Goal: Information Seeking & Learning: Check status

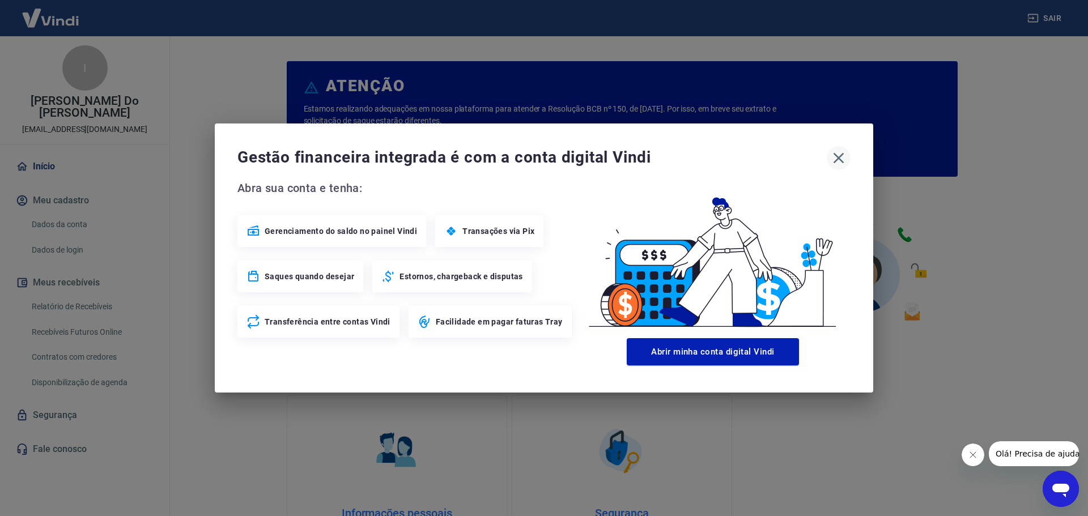
click at [838, 155] on icon "button" at bounding box center [839, 158] width 18 height 18
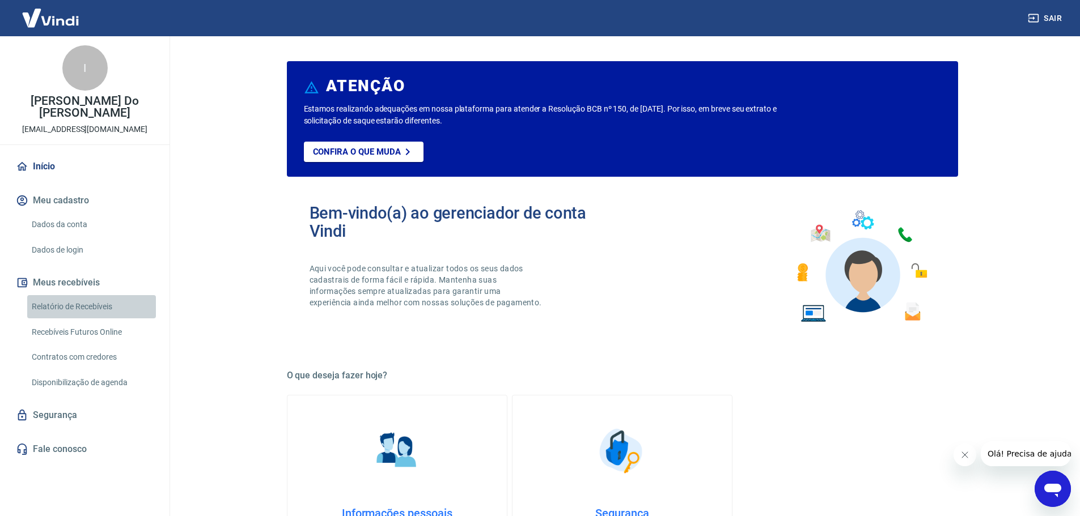
click at [80, 304] on link "Relatório de Recebíveis" at bounding box center [91, 306] width 129 height 23
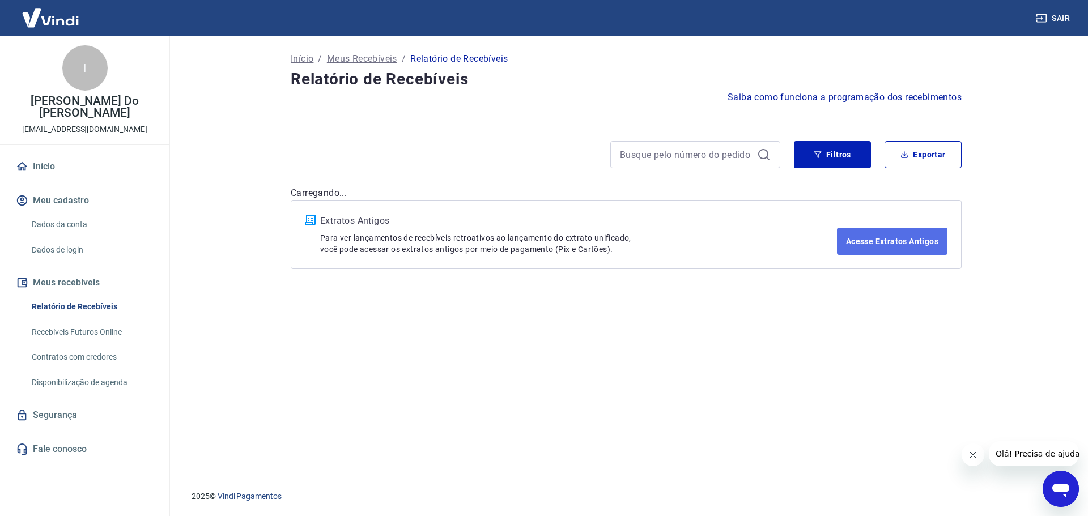
click at [878, 237] on link "Acesse Extratos Antigos" at bounding box center [892, 241] width 111 height 27
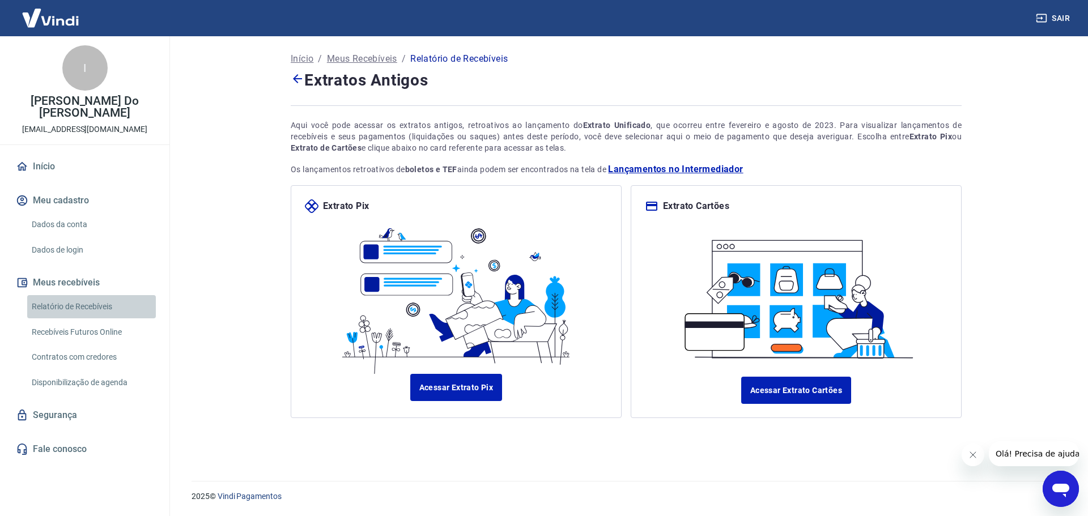
click at [80, 302] on link "Relatório de Recebíveis" at bounding box center [91, 306] width 129 height 23
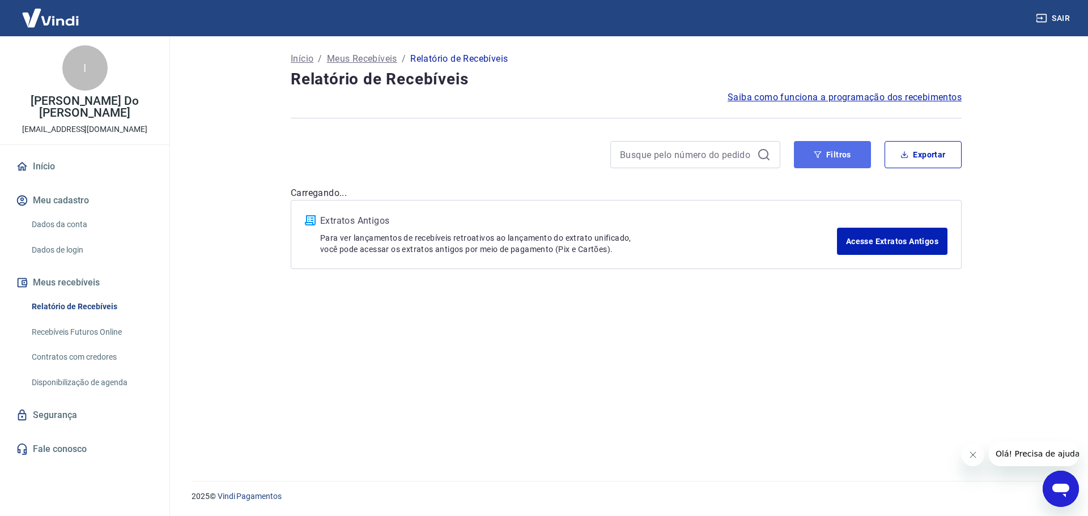
click at [823, 146] on button "Filtros" at bounding box center [832, 154] width 77 height 27
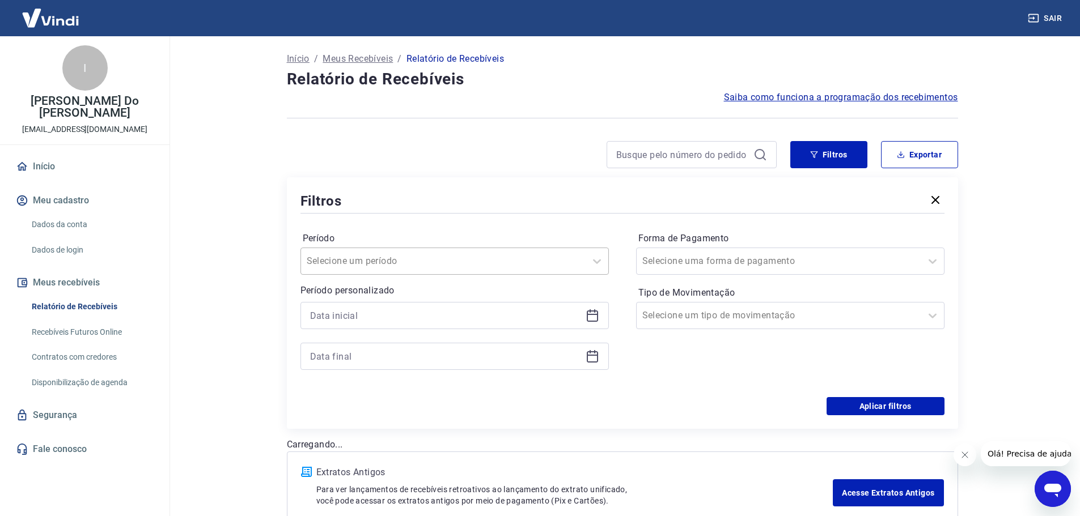
click at [413, 260] on div at bounding box center [443, 261] width 273 height 16
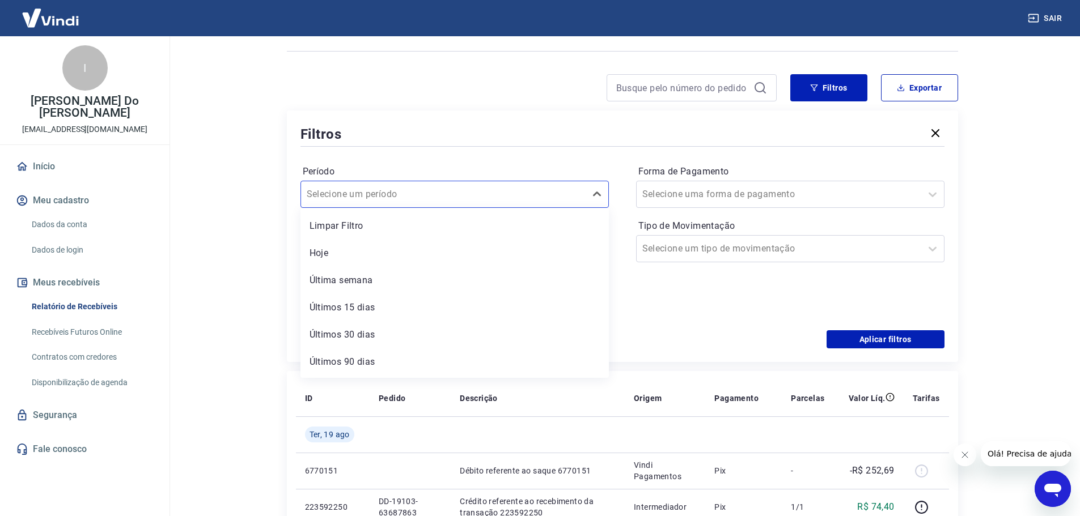
scroll to position [25, 0]
click at [434, 335] on div "Últimos 90 dias" at bounding box center [454, 337] width 308 height 23
click at [597, 194] on icon at bounding box center [597, 195] width 14 height 14
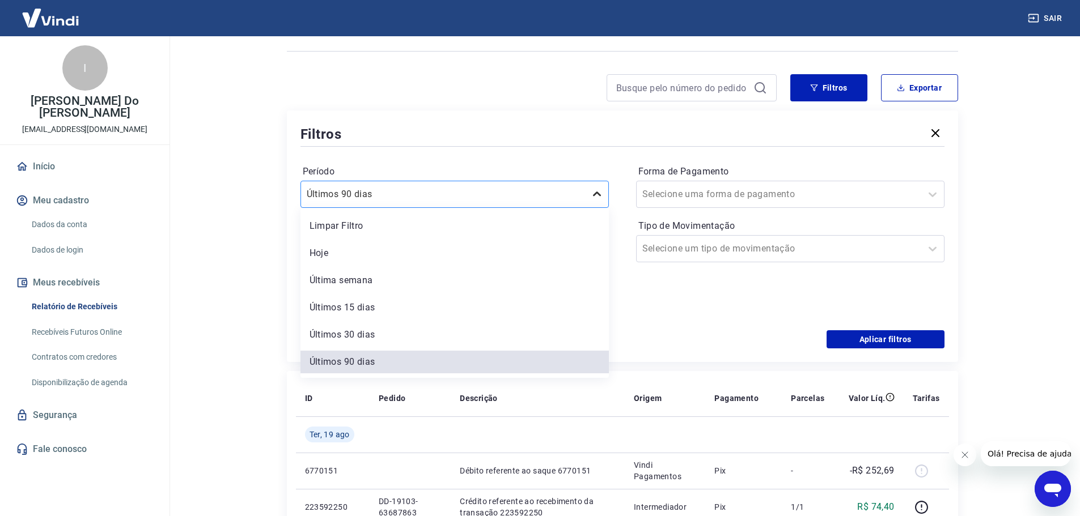
scroll to position [3, 0]
click at [455, 224] on div "Limpar Filtro" at bounding box center [454, 223] width 308 height 23
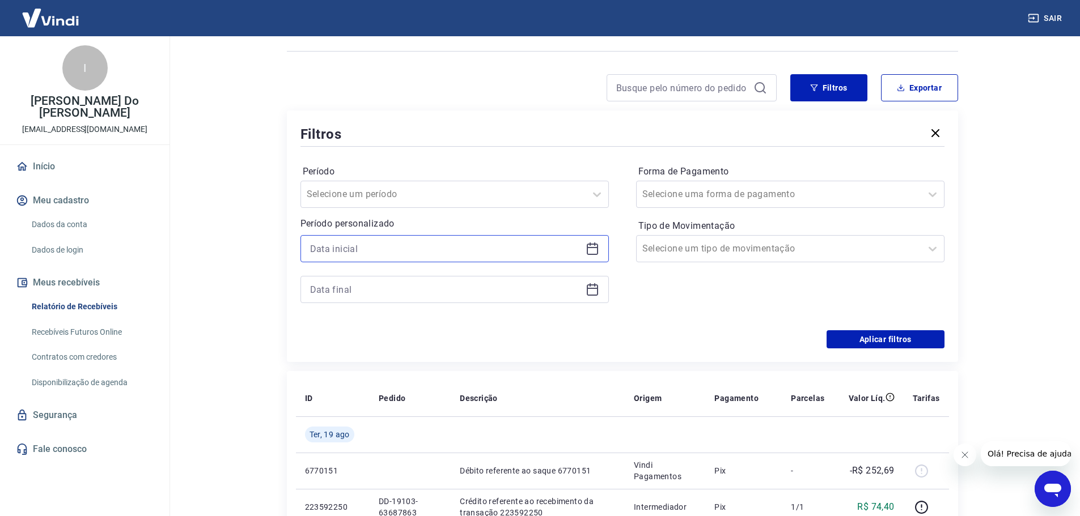
click at [560, 253] on input at bounding box center [445, 248] width 271 height 17
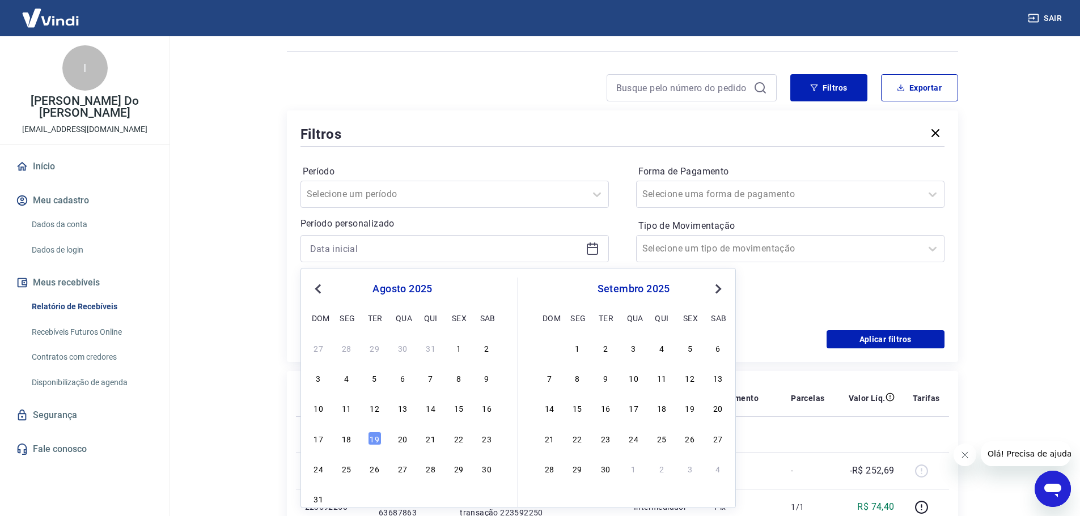
click at [315, 286] on button "Previous Month" at bounding box center [318, 289] width 14 height 14
click at [376, 346] on div "1" at bounding box center [375, 348] width 14 height 14
type input "[DATE]"
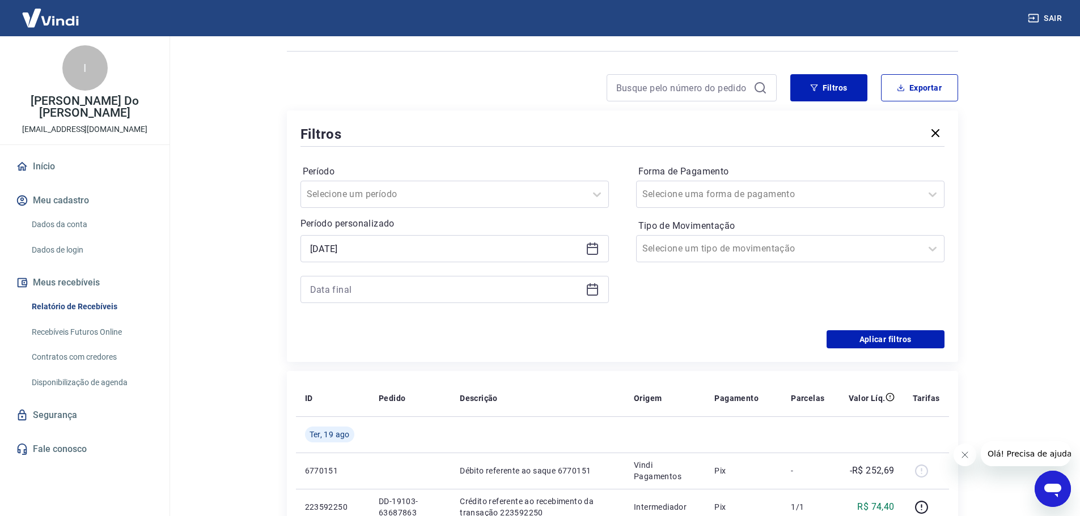
click at [592, 296] on div at bounding box center [454, 289] width 308 height 27
click at [590, 289] on icon at bounding box center [592, 288] width 11 height 1
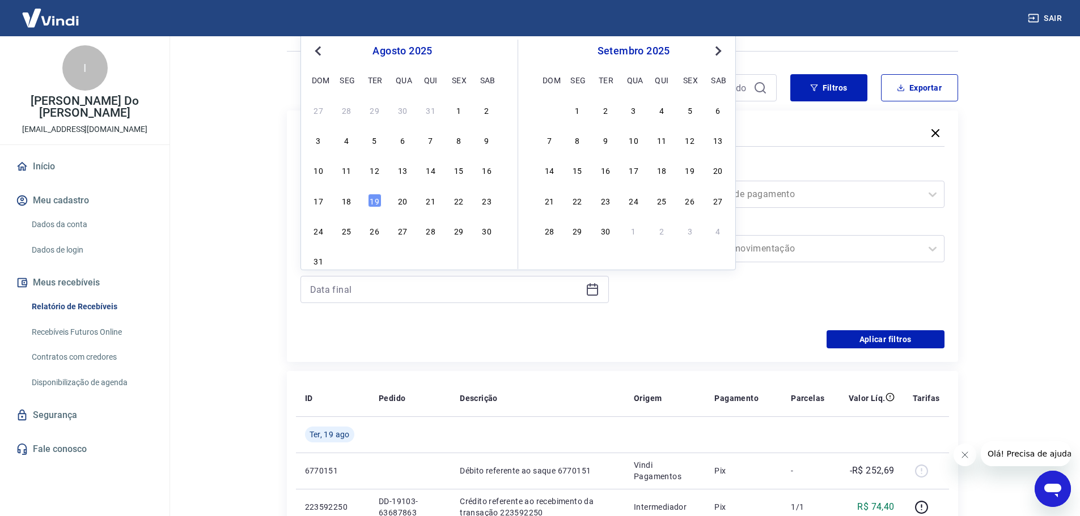
click at [319, 53] on span "Previous Month" at bounding box center [319, 50] width 0 height 13
click at [434, 233] on div "31" at bounding box center [431, 231] width 14 height 14
type input "[DATE]"
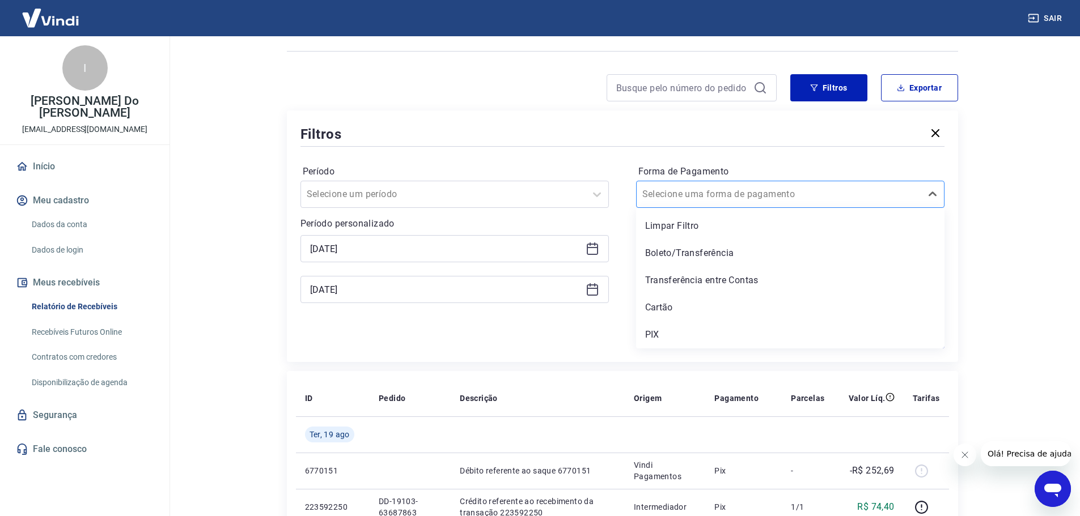
click at [711, 195] on input "Forma de Pagamento" at bounding box center [699, 195] width 114 height 14
click at [687, 330] on div "PIX" at bounding box center [790, 335] width 308 height 23
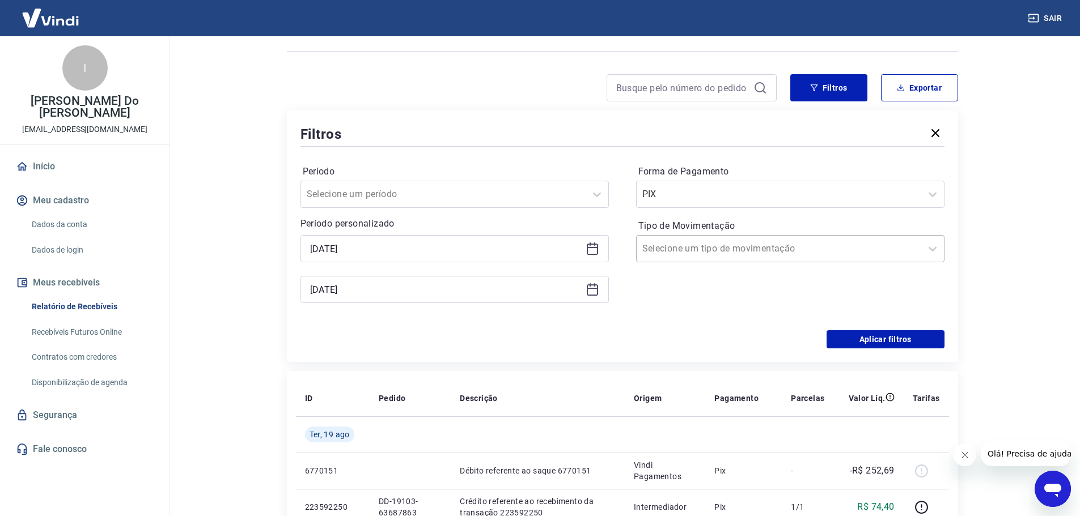
click at [685, 243] on input "Tipo de Movimentação" at bounding box center [699, 249] width 114 height 14
click at [687, 241] on div at bounding box center [778, 249] width 273 height 16
click at [851, 336] on button "Aplicar filtros" at bounding box center [885, 339] width 118 height 18
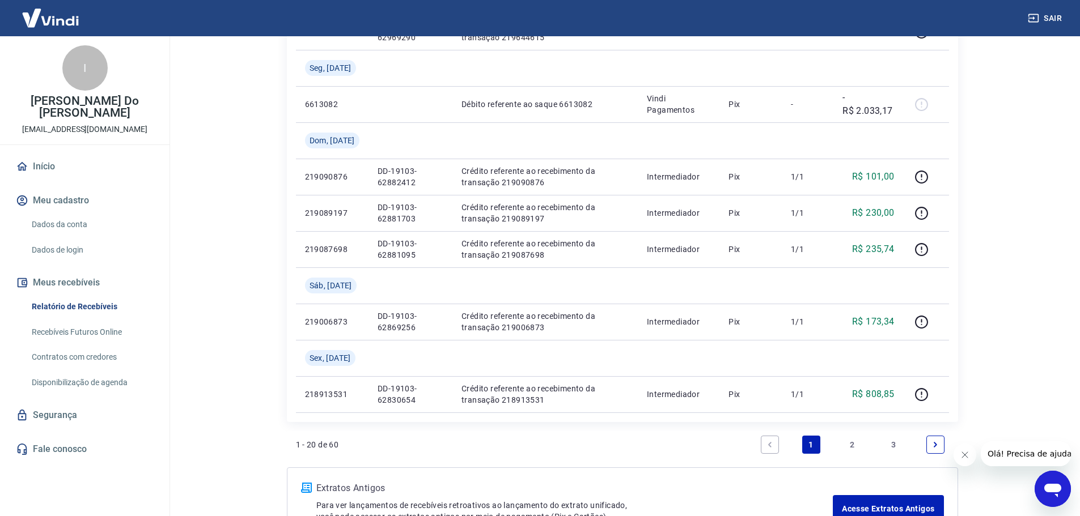
scroll to position [963, 0]
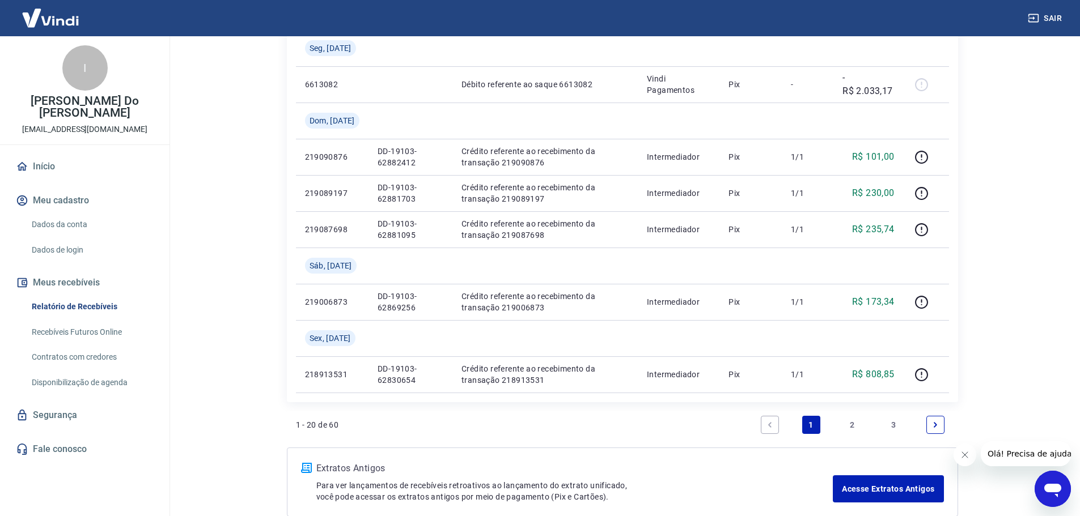
click at [849, 424] on link "2" at bounding box center [852, 425] width 18 height 18
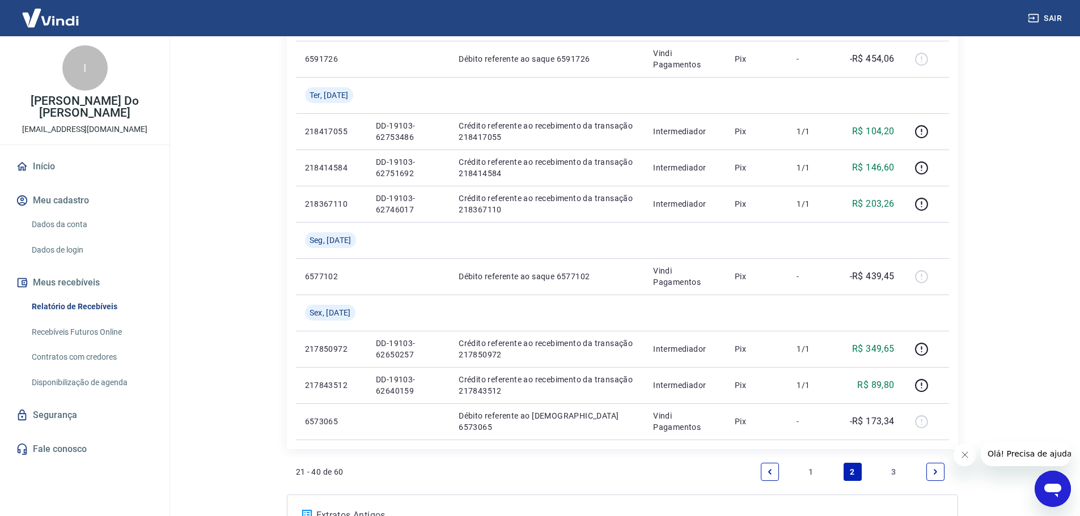
scroll to position [737, 0]
click at [892, 470] on link "3" at bounding box center [894, 470] width 18 height 18
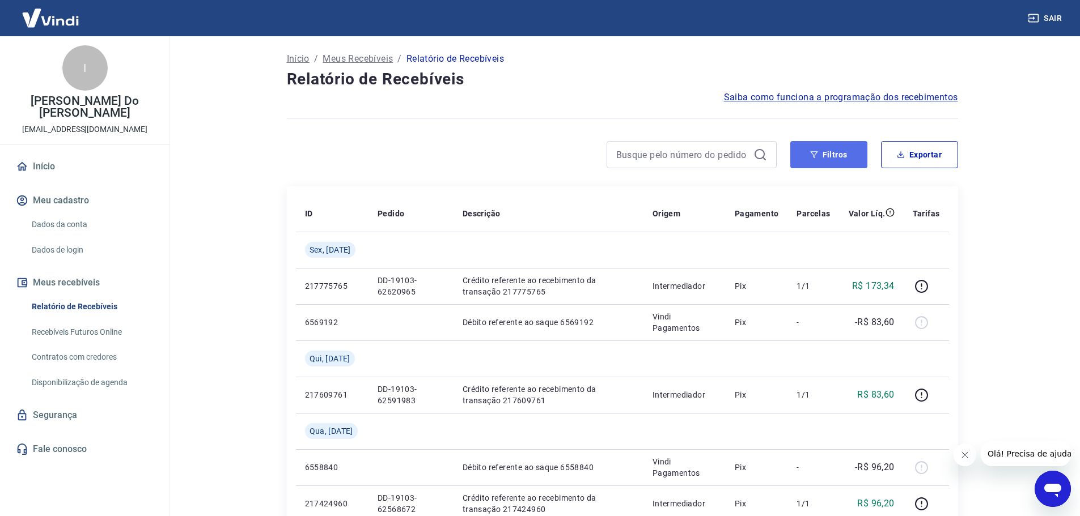
click at [817, 151] on icon "button" at bounding box center [814, 155] width 8 height 8
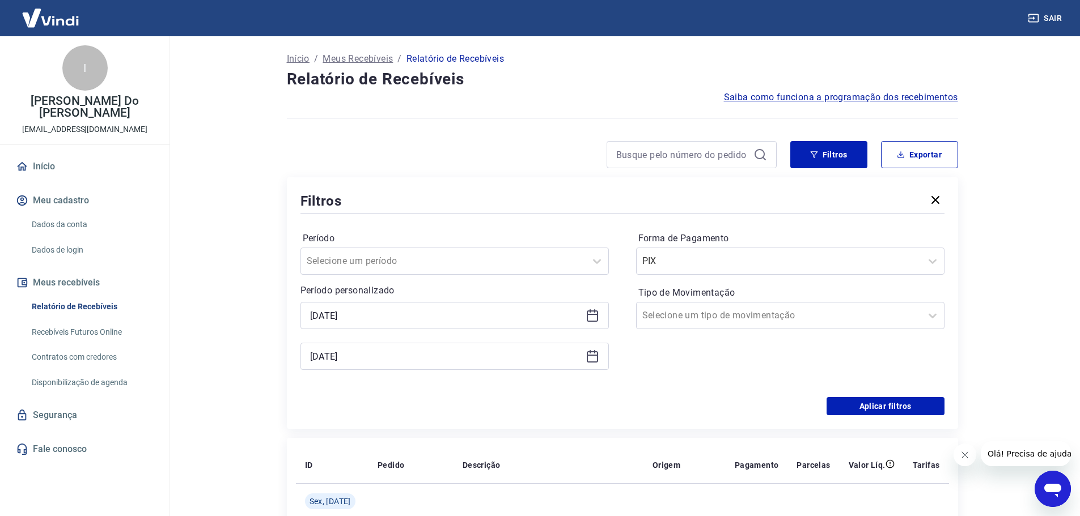
click at [593, 318] on icon at bounding box center [592, 316] width 14 height 14
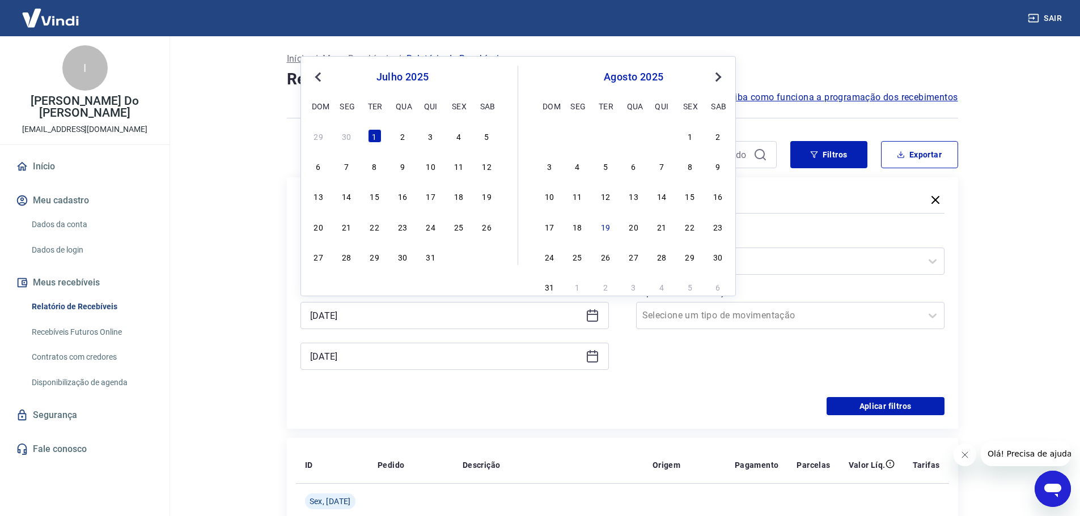
click at [676, 372] on div "Forma de Pagamento PIX Tipo de Movimentação Selecione um tipo de movimentação" at bounding box center [790, 307] width 308 height 154
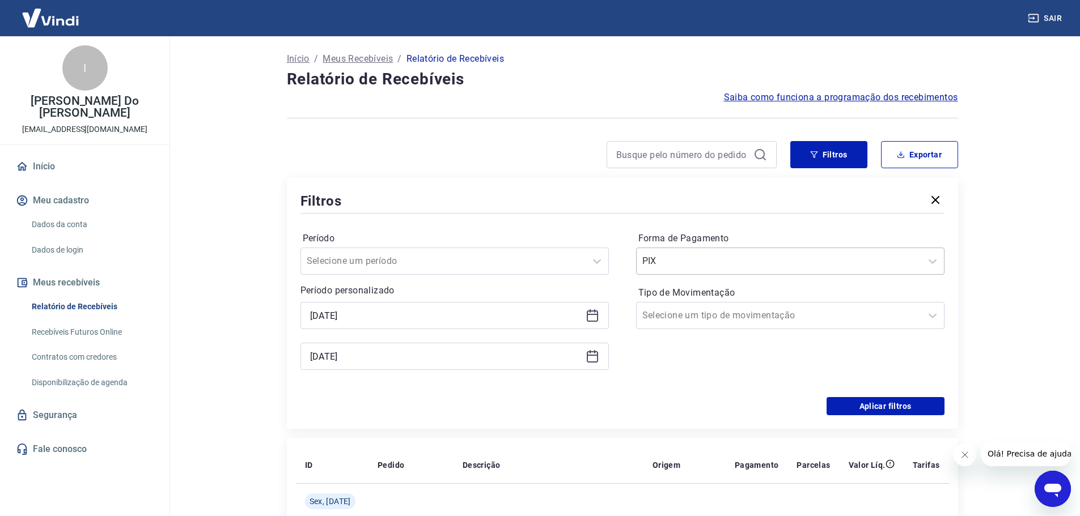
click at [714, 264] on input "Forma de Pagamento" at bounding box center [699, 261] width 114 height 14
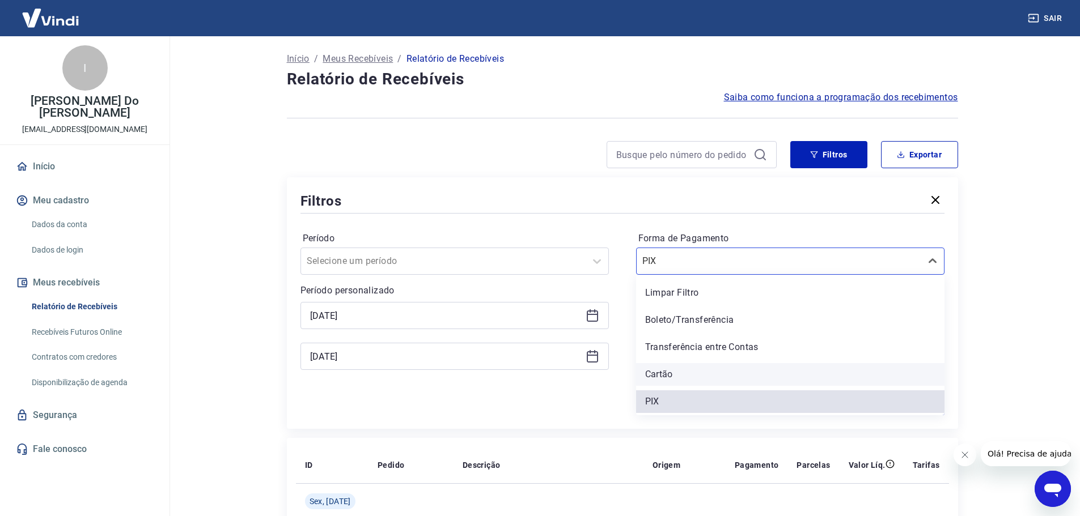
click at [700, 372] on div "Cartão" at bounding box center [790, 374] width 308 height 23
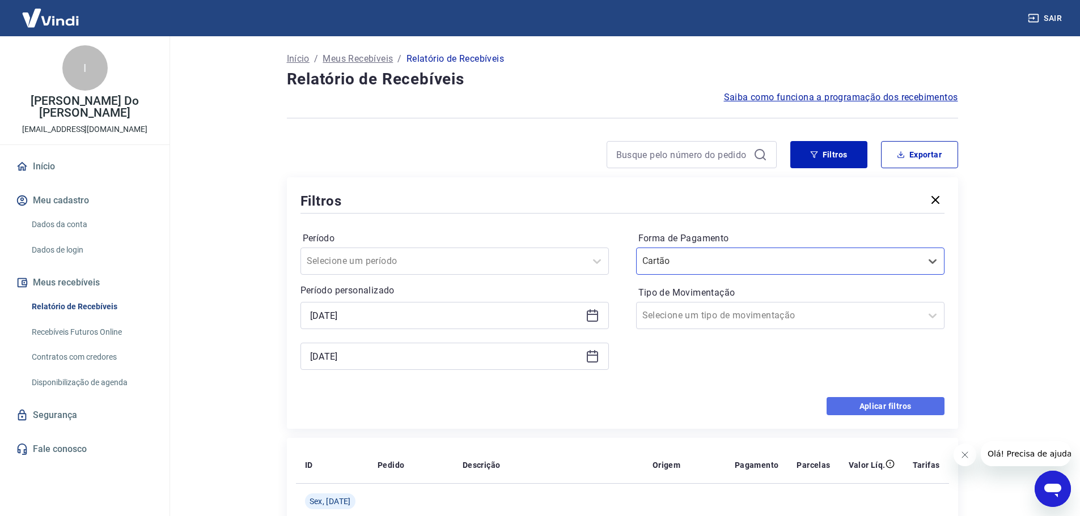
click at [837, 402] on button "Aplicar filtros" at bounding box center [885, 406] width 118 height 18
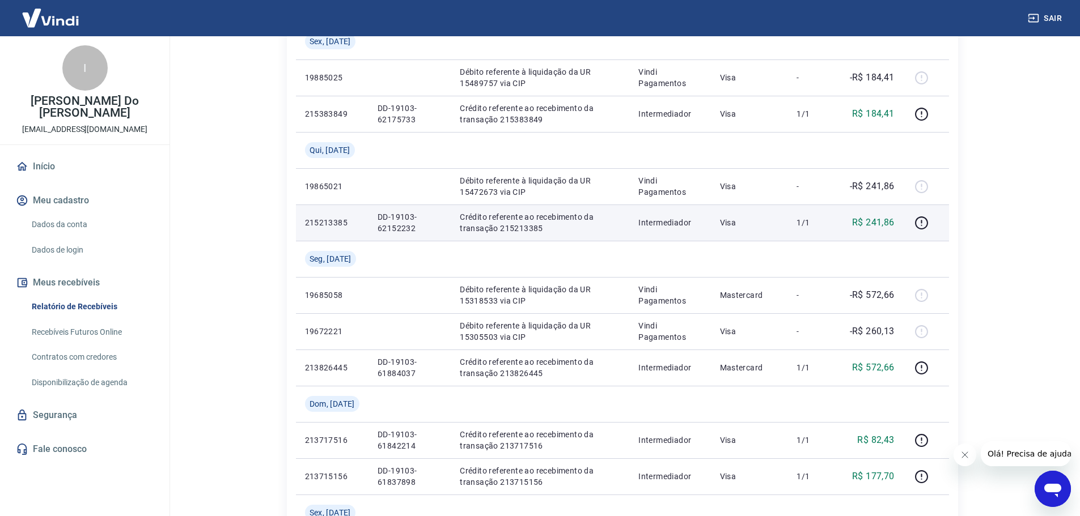
scroll to position [453, 0]
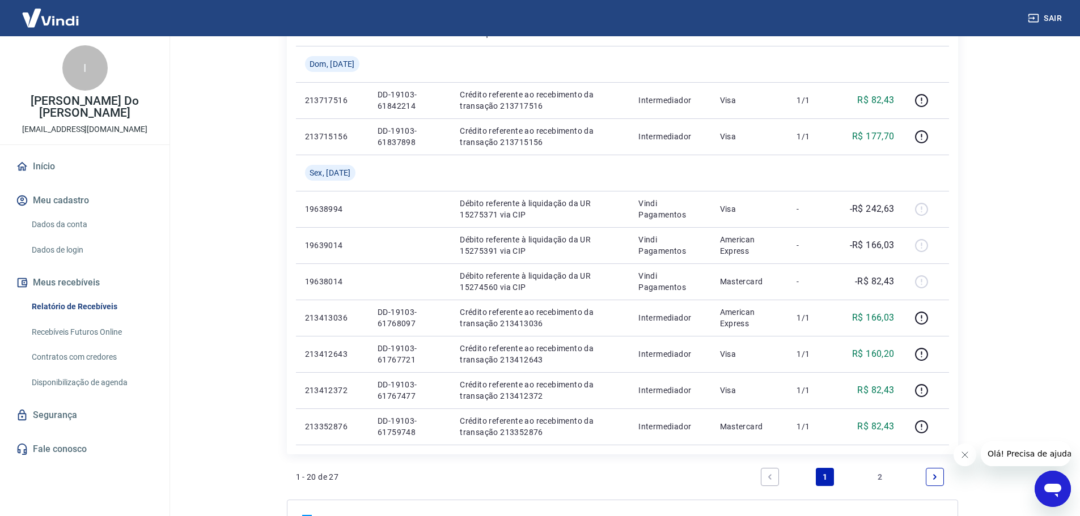
scroll to position [793, 0]
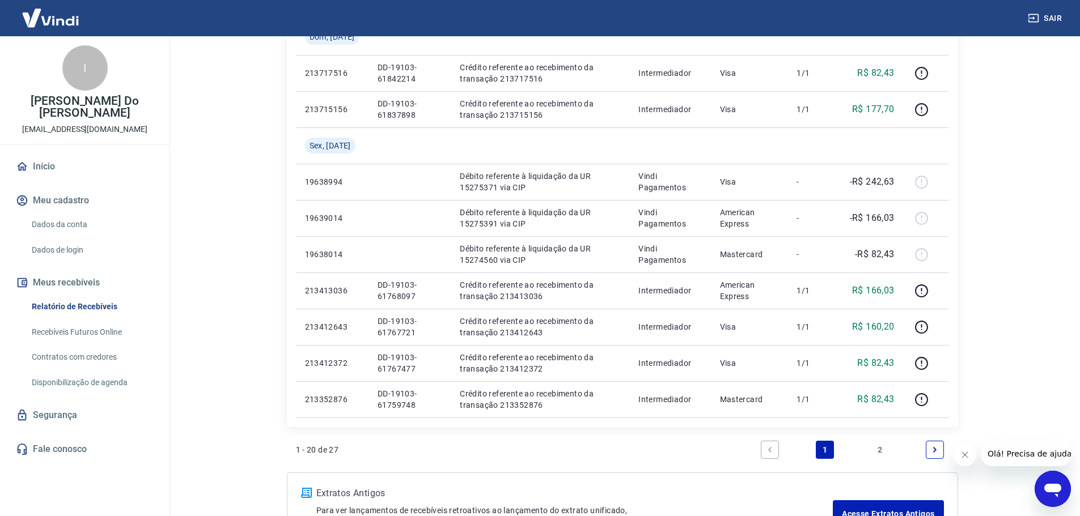
click at [881, 449] on link "2" at bounding box center [879, 450] width 18 height 18
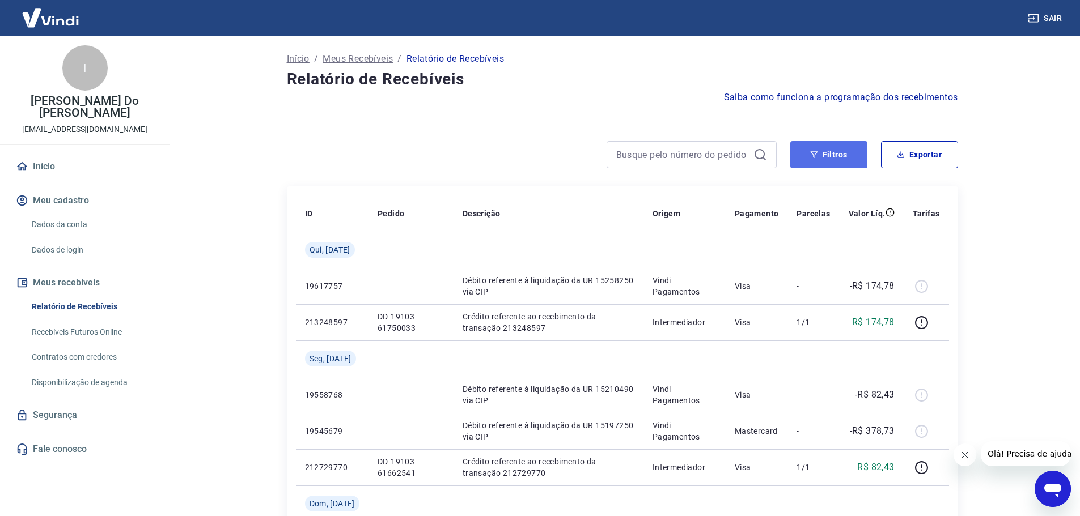
click at [833, 157] on button "Filtros" at bounding box center [828, 154] width 77 height 27
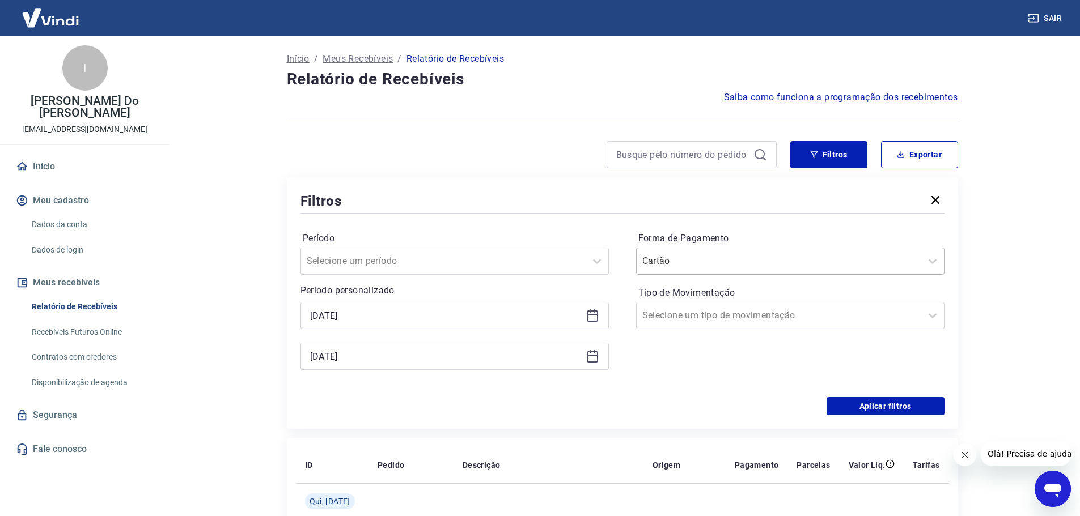
click at [734, 262] on input "Forma de Pagamento" at bounding box center [699, 261] width 114 height 14
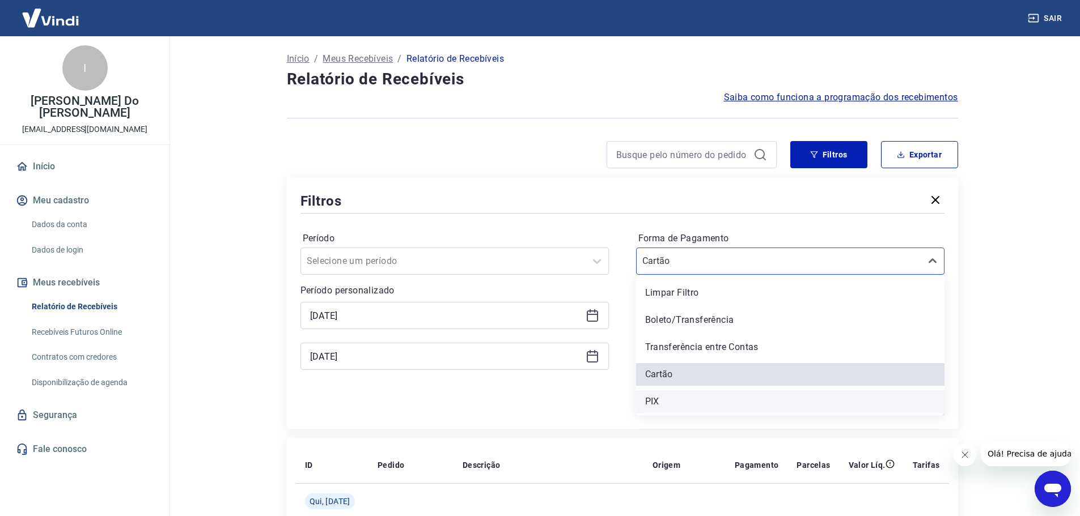
click at [662, 398] on div "PIX" at bounding box center [790, 401] width 308 height 23
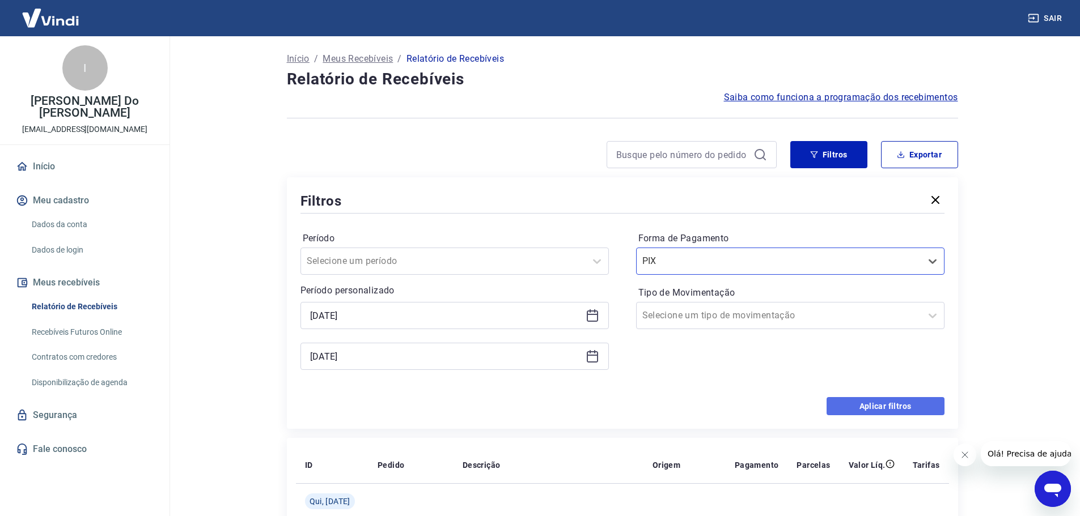
click at [845, 405] on button "Aplicar filtros" at bounding box center [885, 406] width 118 height 18
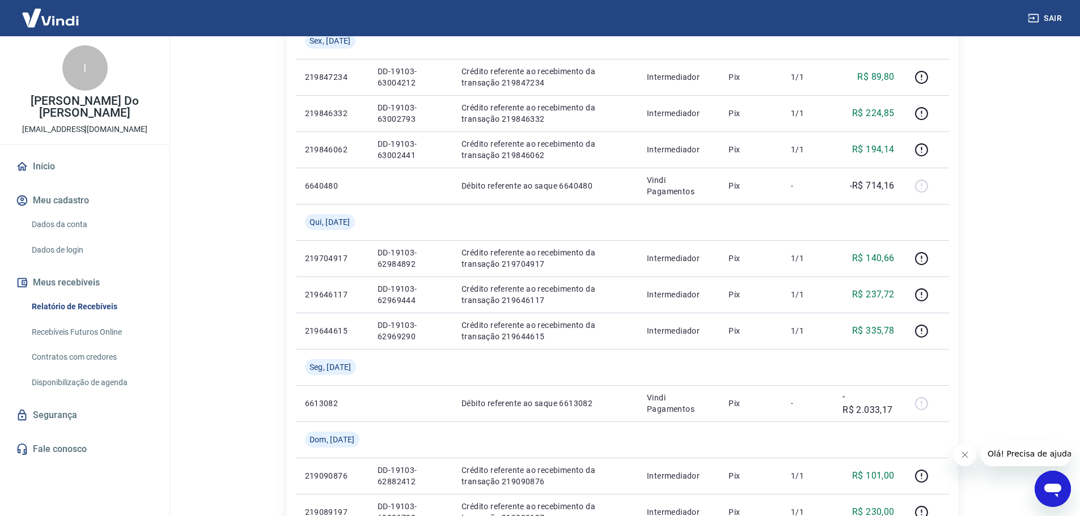
scroll to position [680, 0]
